Goal: Task Accomplishment & Management: Manage account settings

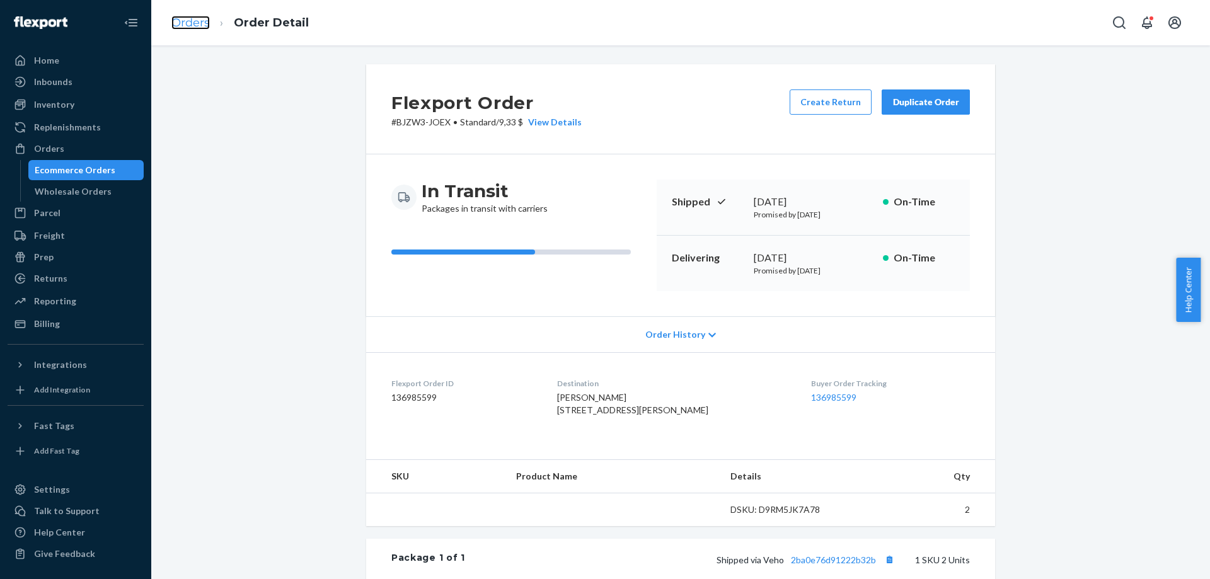
click at [181, 23] on link "Orders" at bounding box center [190, 23] width 38 height 14
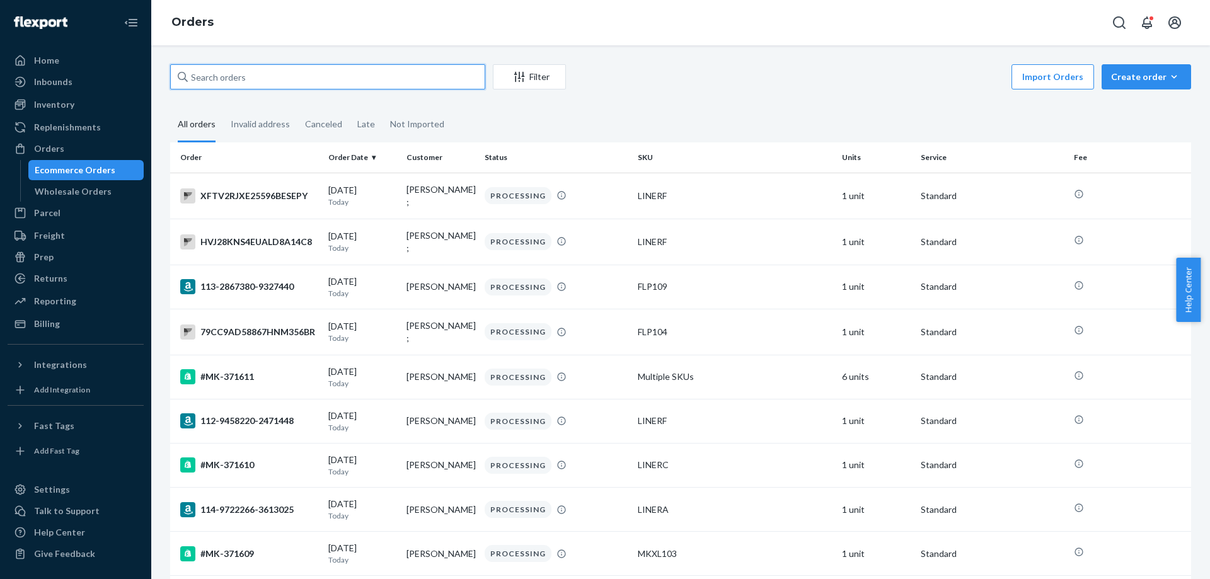
click at [414, 76] on input "text" at bounding box center [327, 76] width 315 height 25
paste input "#MK-371570"
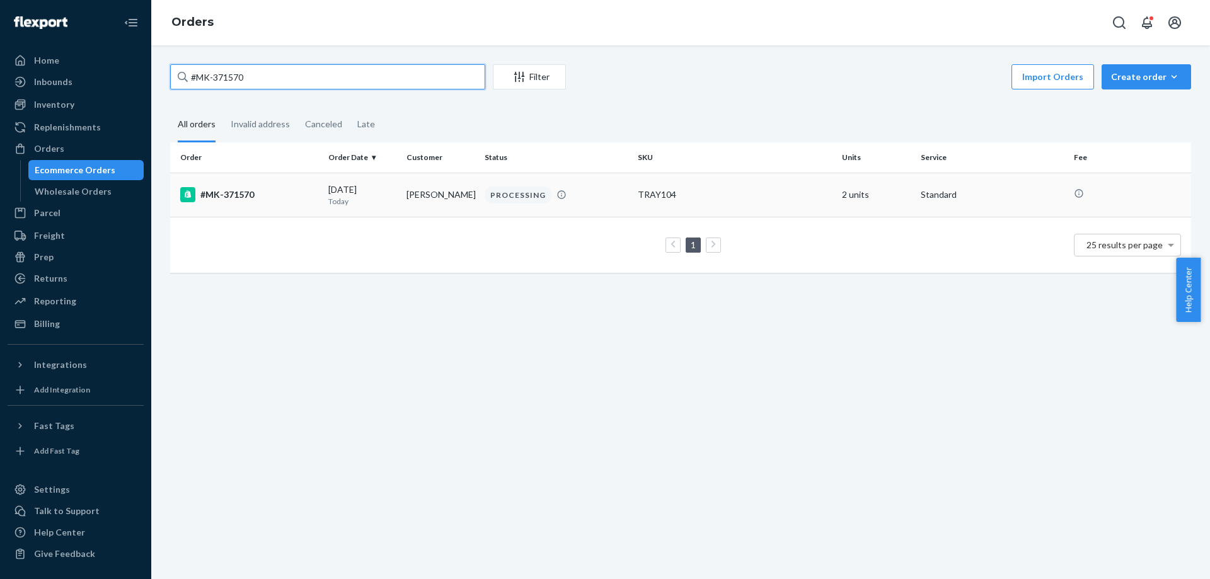
type input "#MK-371570"
click at [221, 200] on div "#MK-371570" at bounding box center [249, 194] width 138 height 15
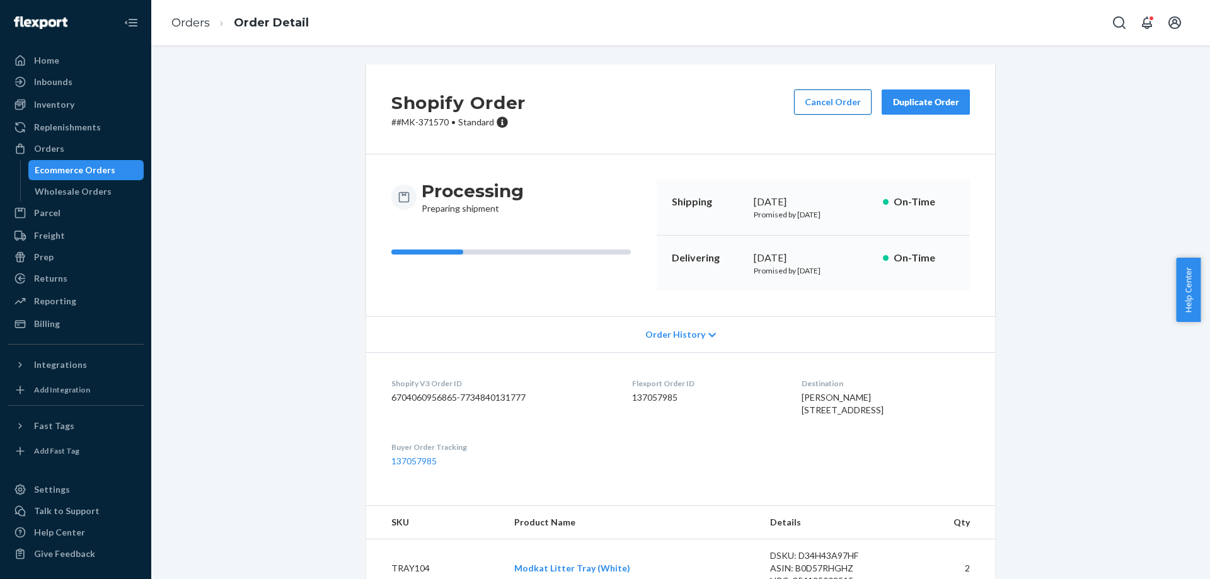
click at [813, 108] on button "Cancel Order" at bounding box center [833, 102] width 78 height 25
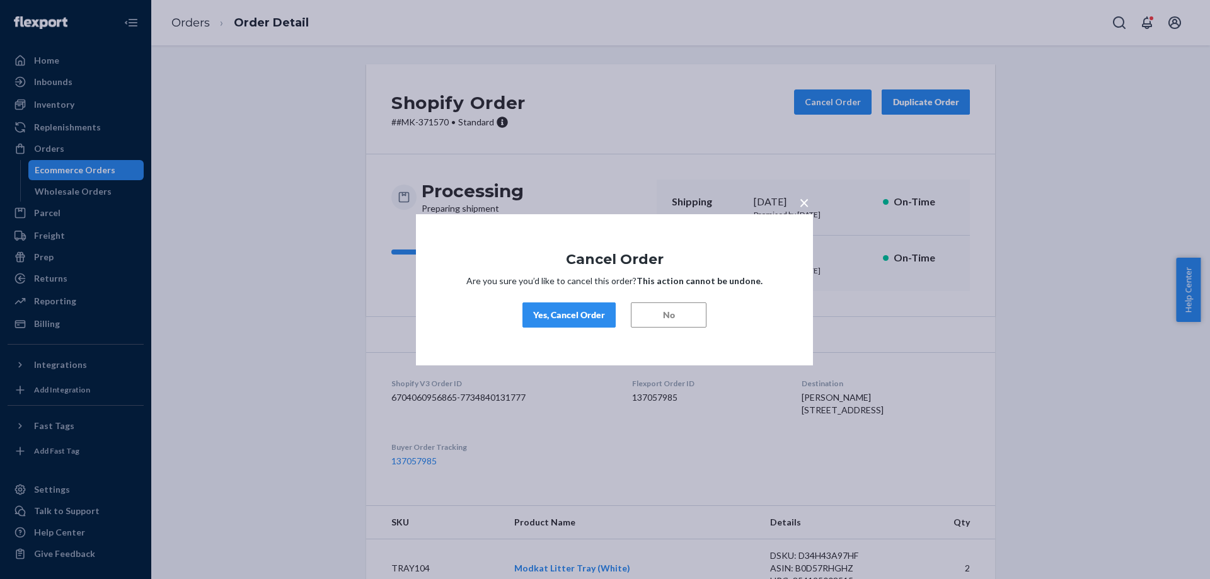
click at [573, 311] on div "Yes, Cancel Order" at bounding box center [569, 315] width 72 height 13
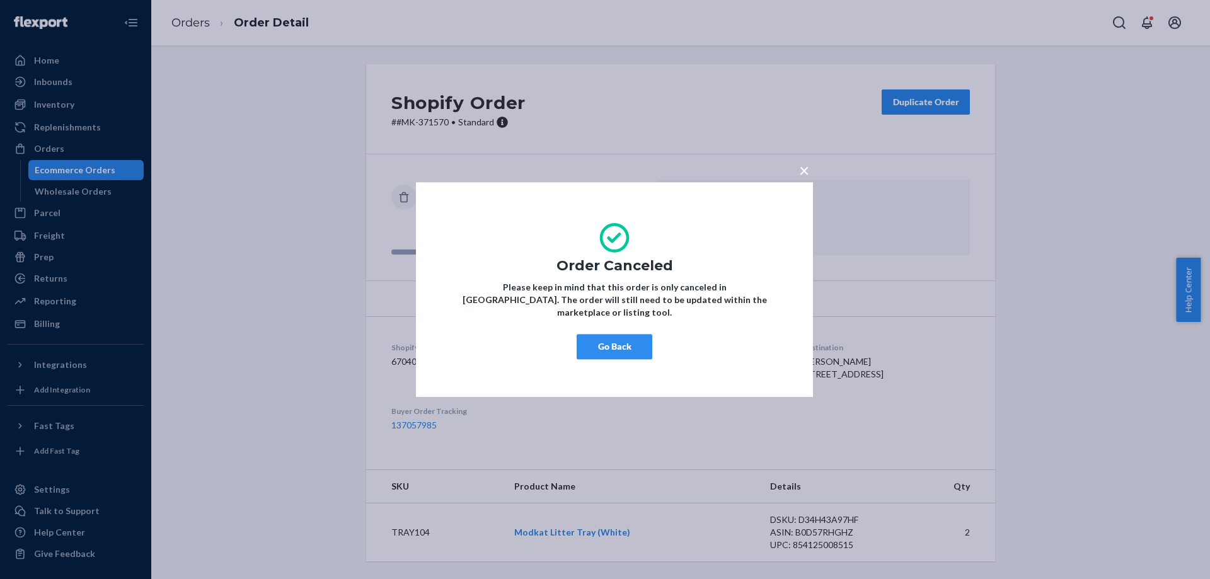
click at [592, 349] on button "Go Back" at bounding box center [615, 346] width 76 height 25
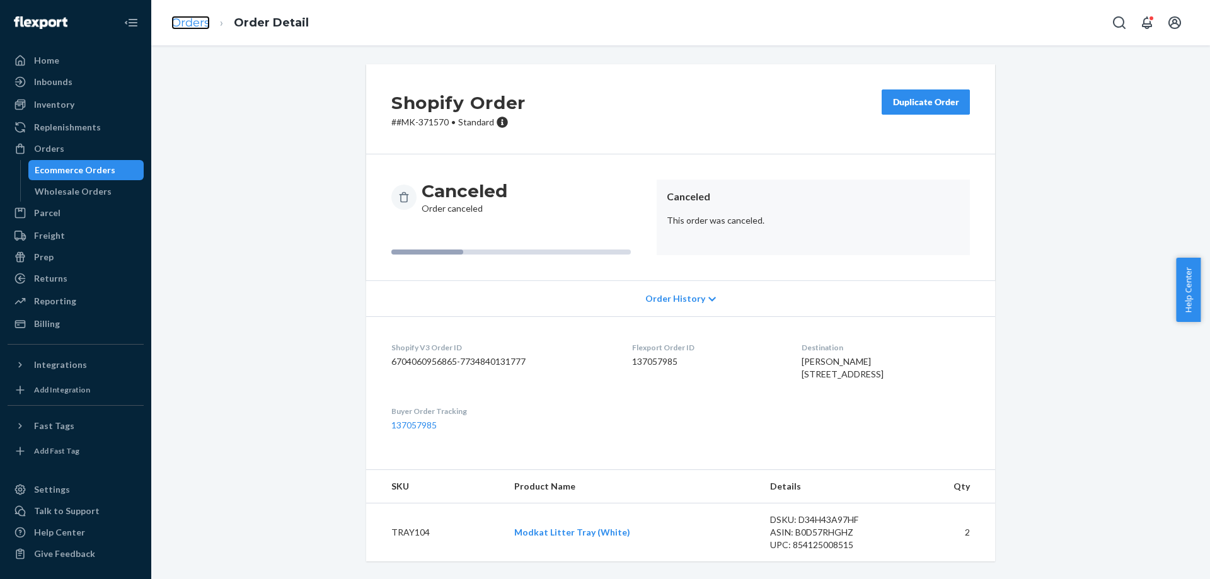
click at [190, 17] on link "Orders" at bounding box center [190, 23] width 38 height 14
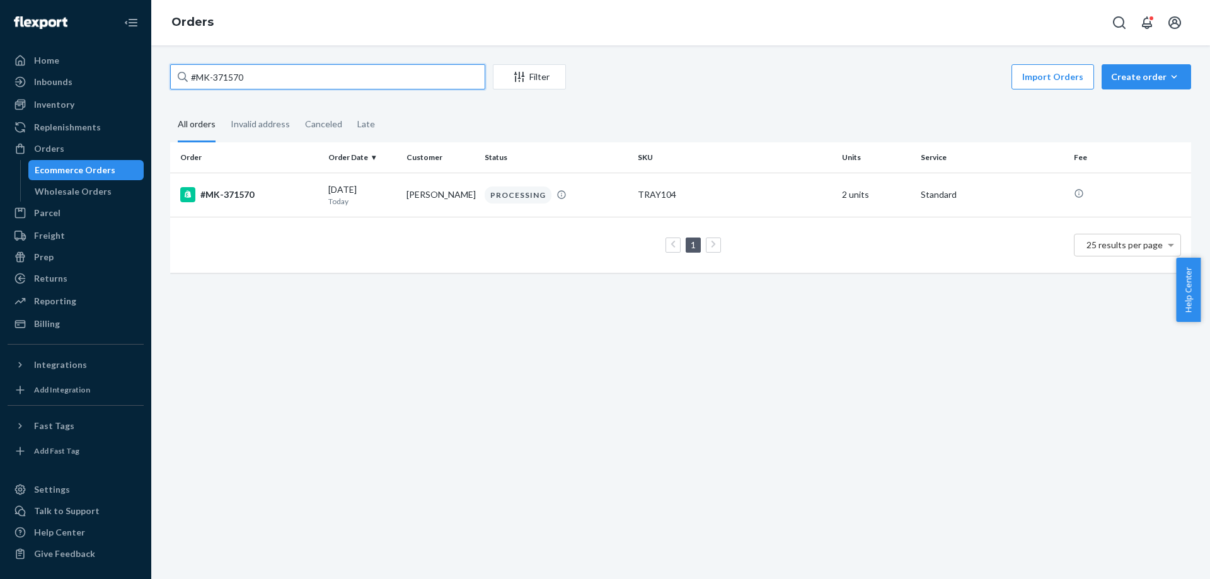
click at [304, 85] on input "#MK-371570" at bounding box center [327, 76] width 315 height 25
click at [305, 85] on input "#MK-371570" at bounding box center [327, 76] width 315 height 25
paste input "47"
type input "#MK-371547"
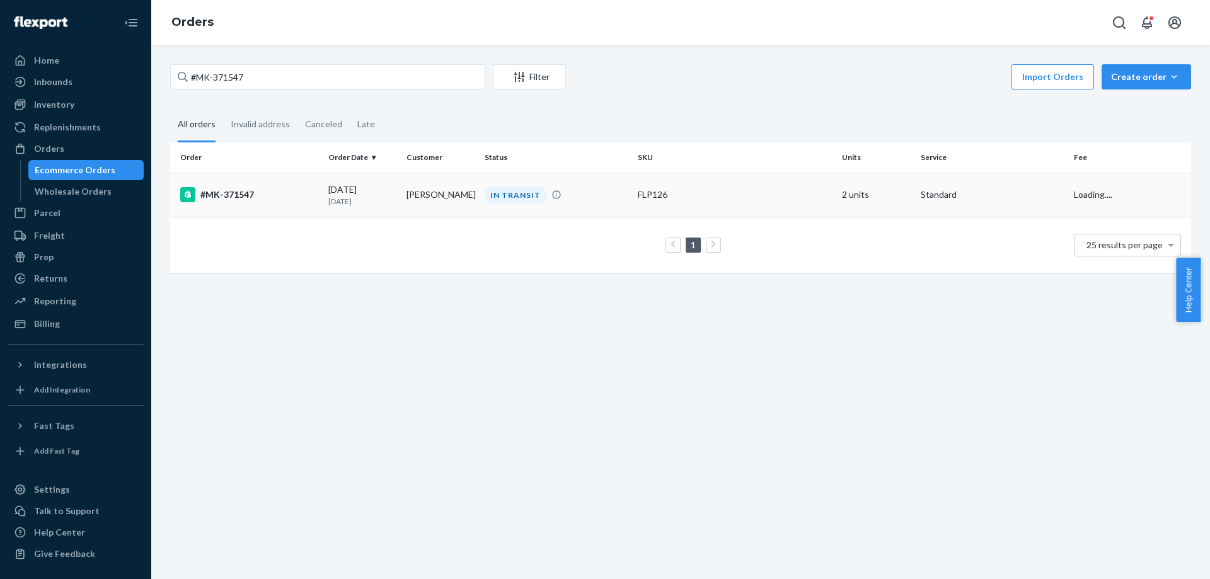
click at [229, 188] on div "#MK-371547" at bounding box center [249, 194] width 138 height 15
